Goal: Information Seeking & Learning: Learn about a topic

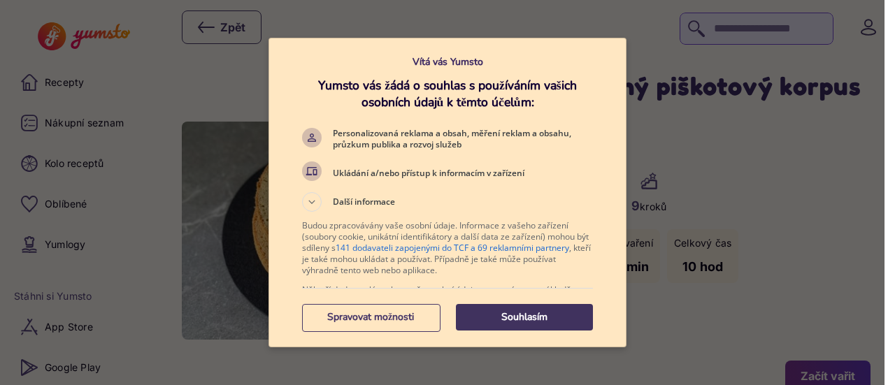
click at [532, 312] on p "Souhlasím" at bounding box center [524, 318] width 137 height 14
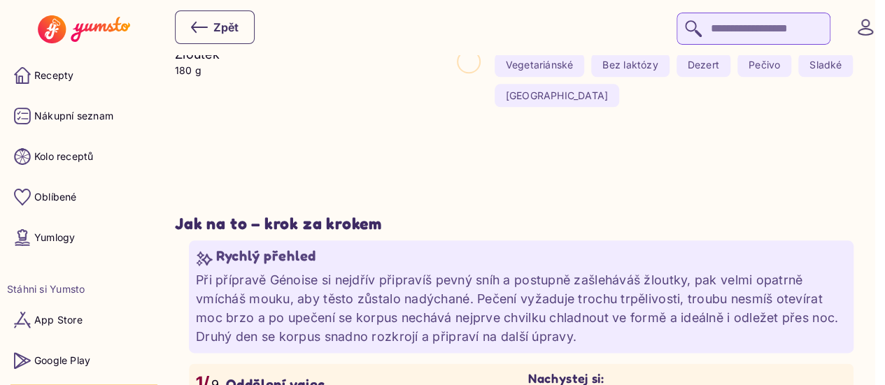
scroll to position [732, 0]
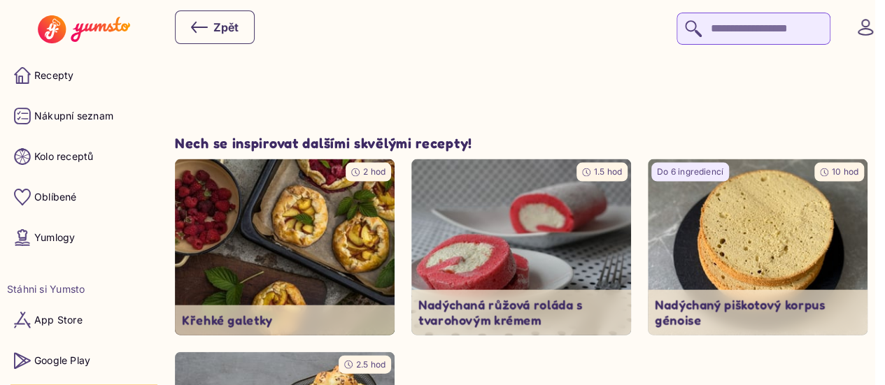
scroll to position [1463, 0]
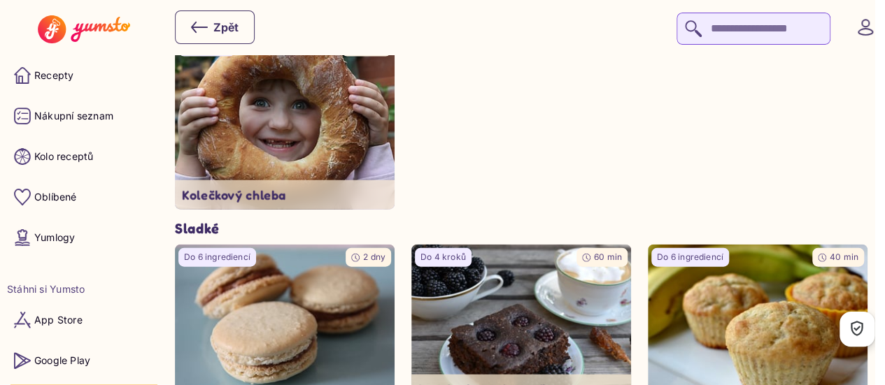
scroll to position [4292, 0]
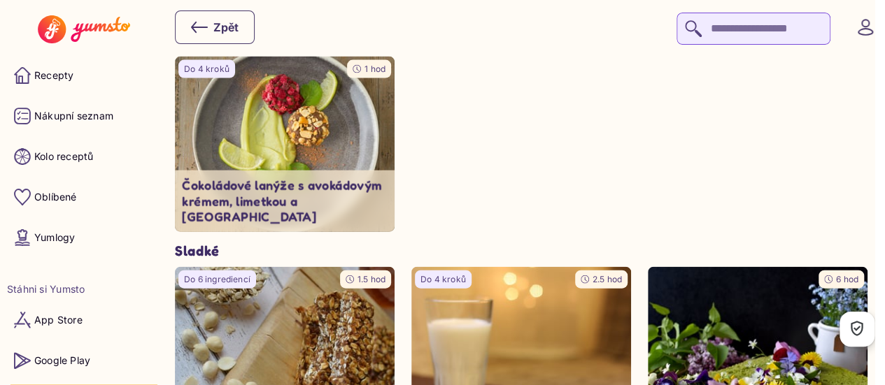
scroll to position [4150, 0]
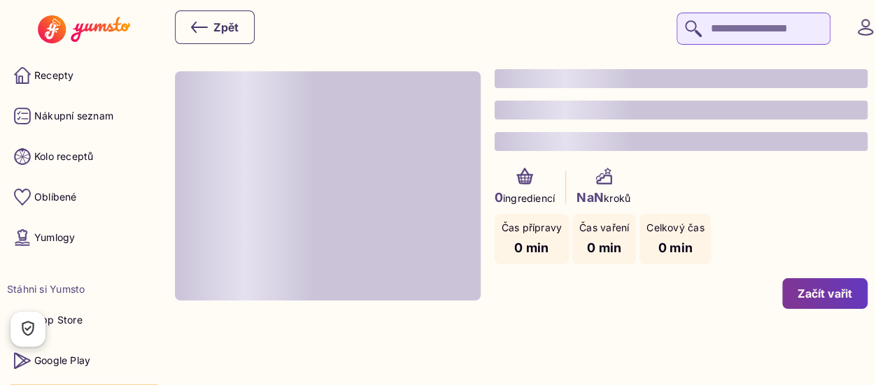
type input "*"
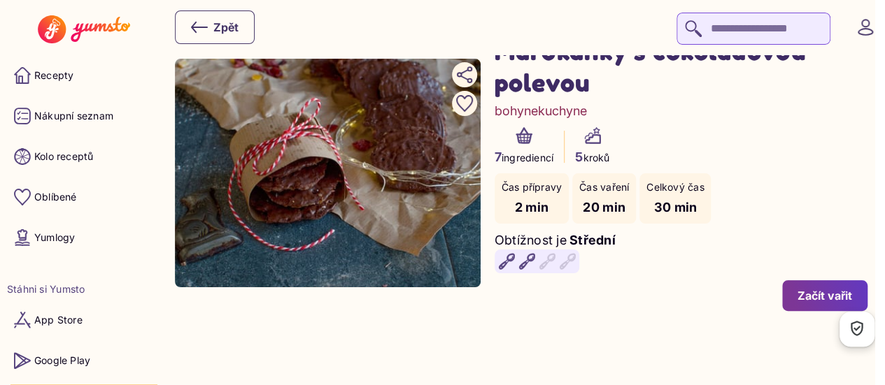
click at [341, 283] on img at bounding box center [328, 173] width 306 height 229
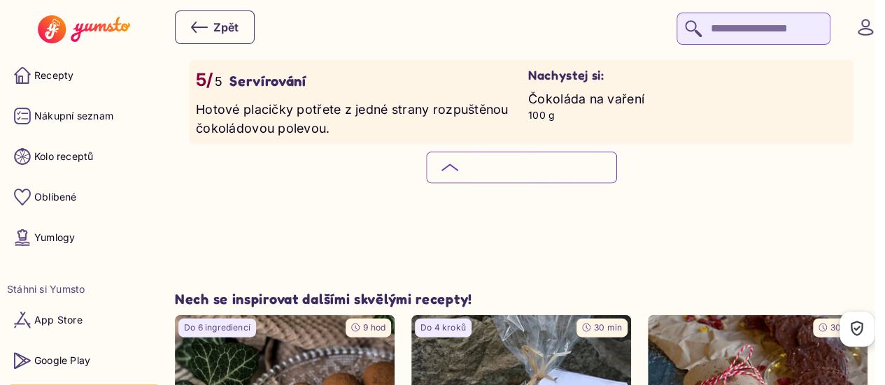
scroll to position [1539, 0]
